Goal: Task Accomplishment & Management: Manage account settings

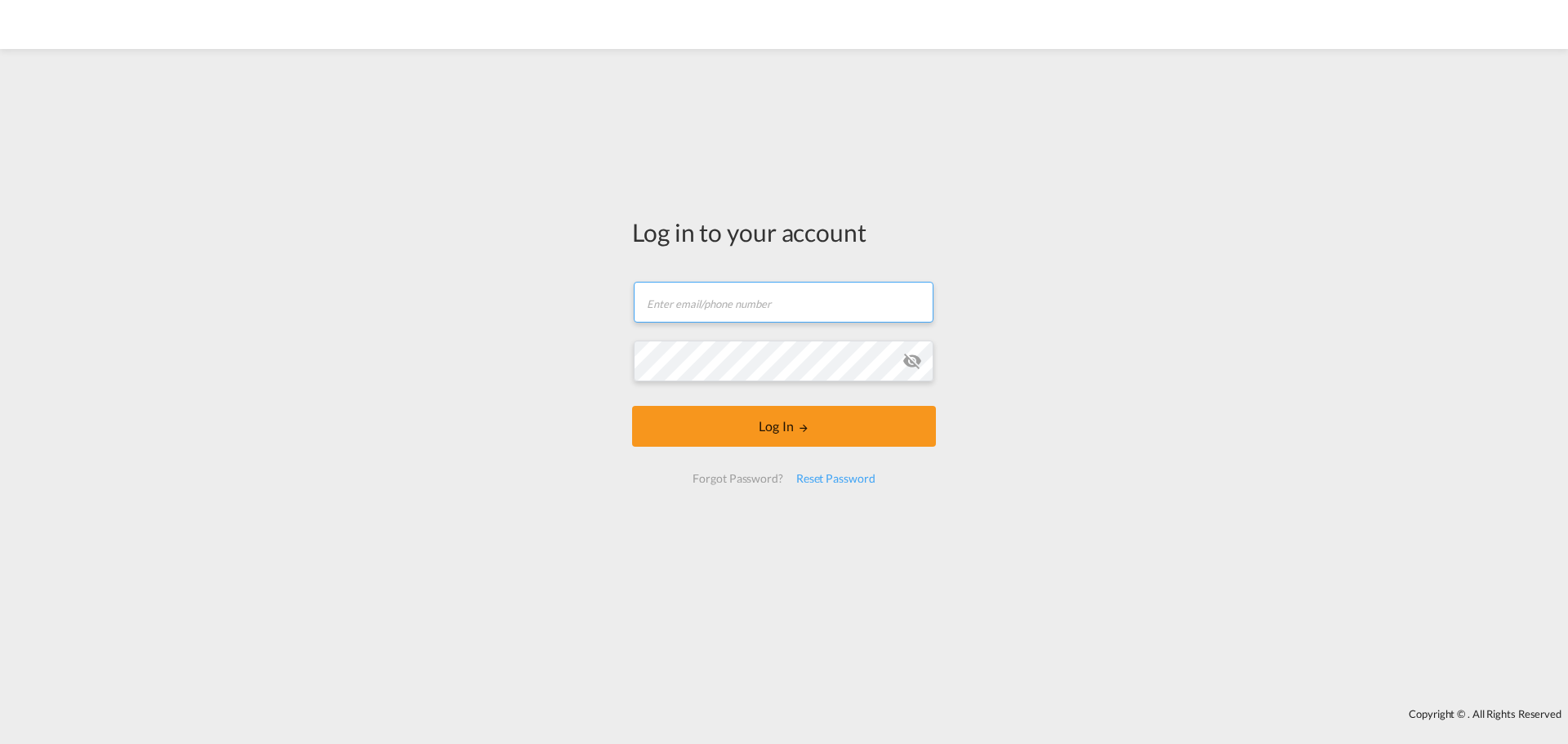
click at [764, 320] on input "text" at bounding box center [784, 302] width 300 height 41
type input "[EMAIL_ADDRESS][DOMAIN_NAME]"
click at [915, 357] on md-icon "icon-eye-off" at bounding box center [912, 361] width 20 height 20
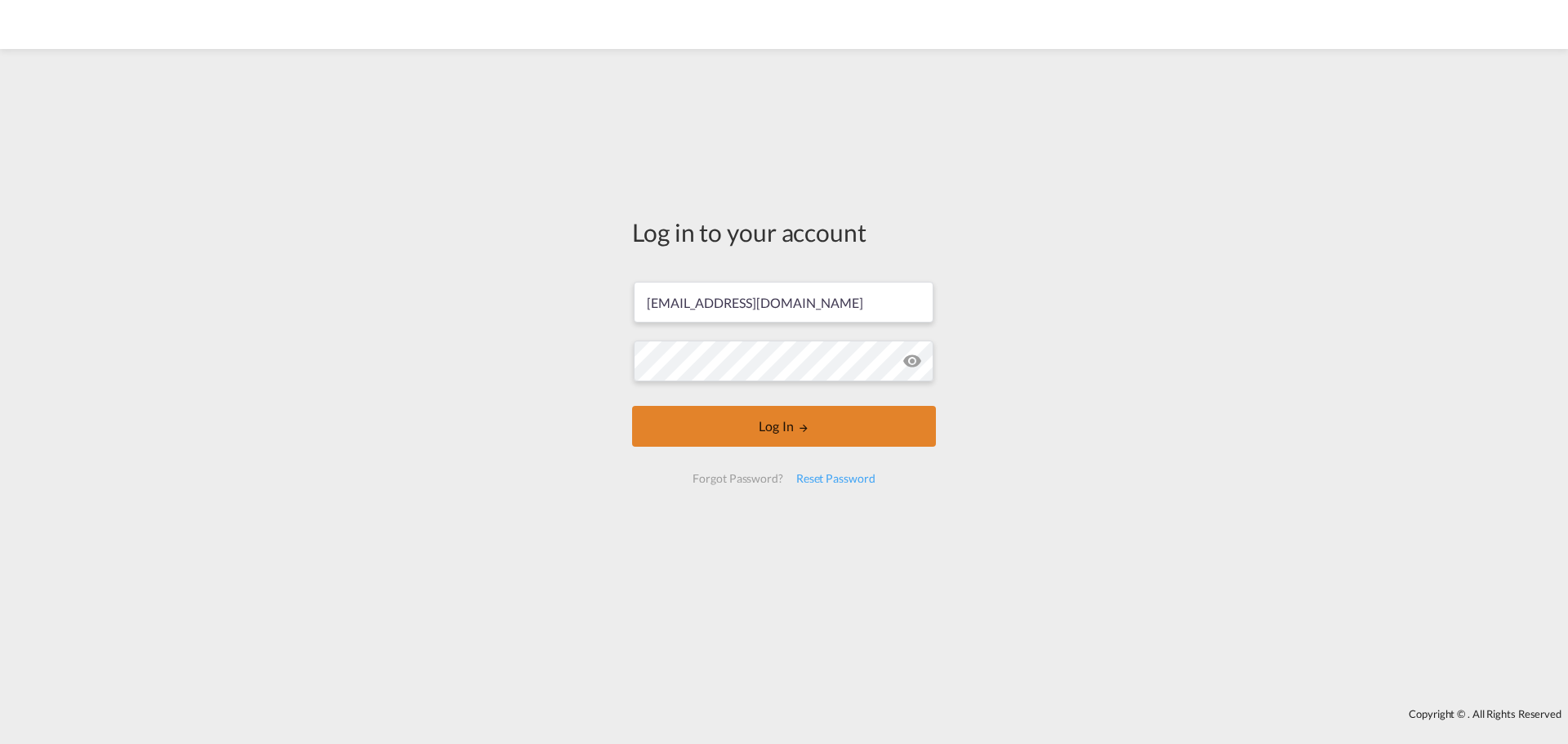
click at [804, 432] on md-icon "LOGIN" at bounding box center [803, 428] width 11 height 11
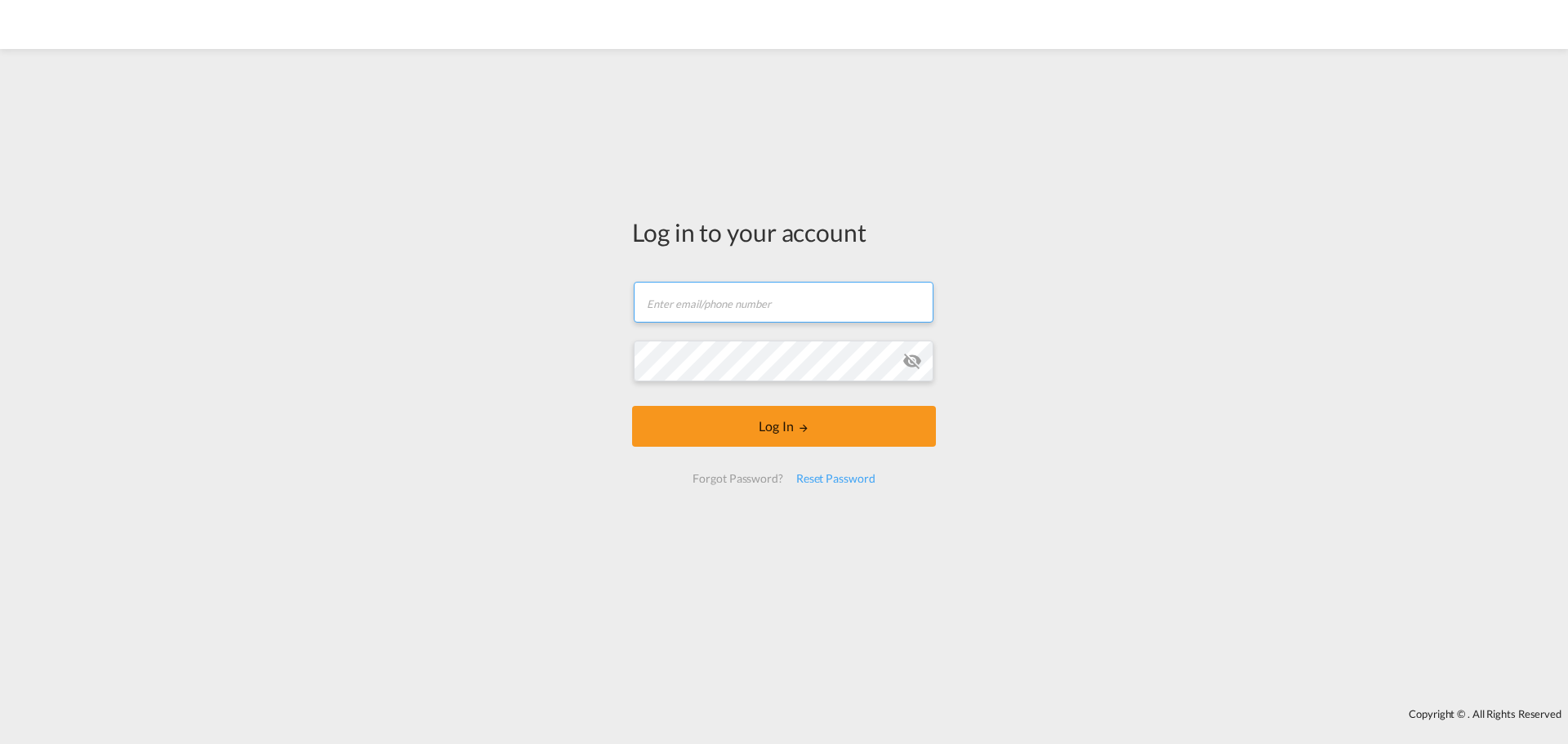
click at [751, 301] on input "text" at bounding box center [784, 302] width 300 height 41
type input "[EMAIL_ADDRESS][DOMAIN_NAME]"
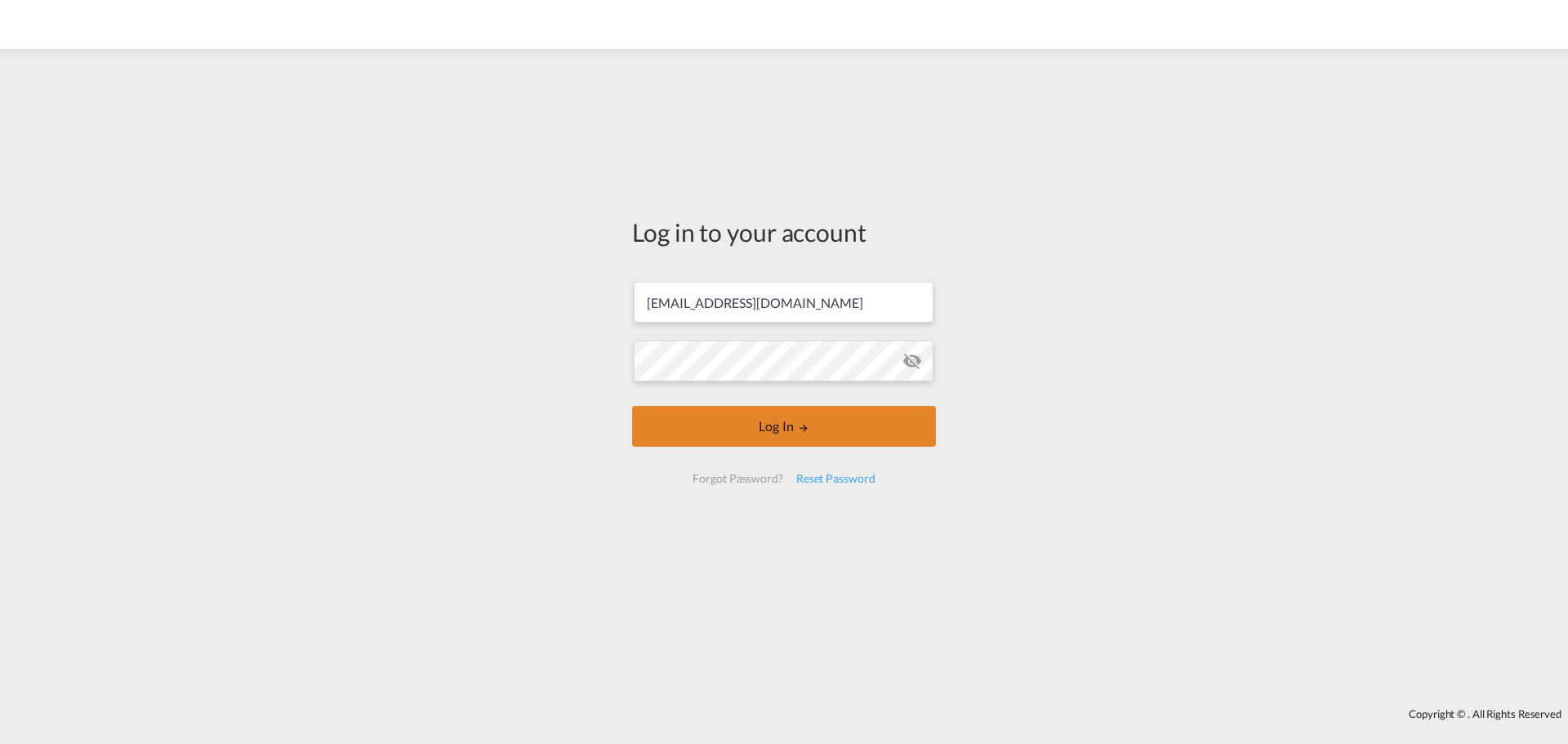
click at [772, 440] on button "Log In" at bounding box center [784, 426] width 303 height 41
